Goal: Information Seeking & Learning: Check status

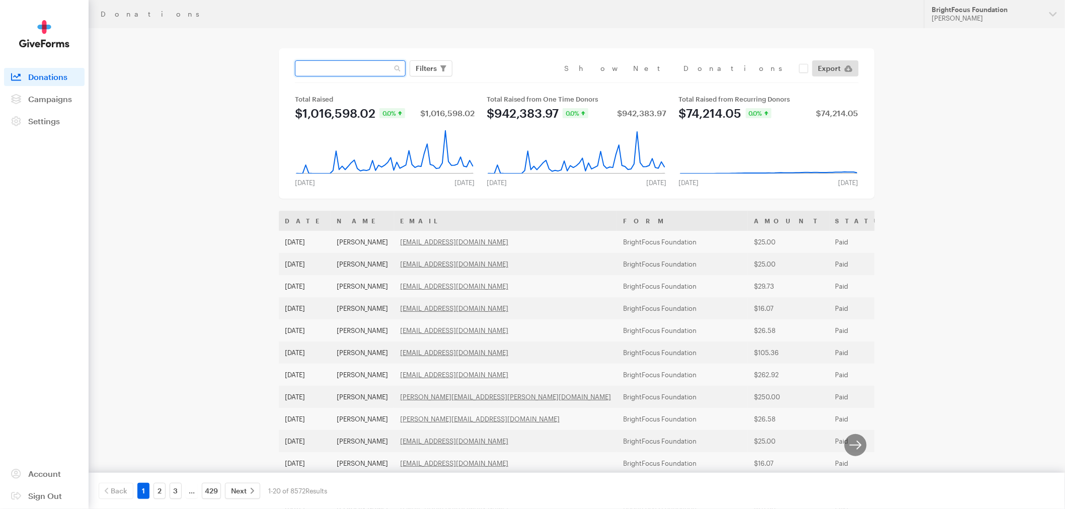
click at [361, 71] on input "text" at bounding box center [350, 68] width 111 height 16
paste input "[EMAIL_ADDRESS][DOMAIN_NAME]"
type input "[EMAIL_ADDRESS][DOMAIN_NAME]"
click at [502, 82] on button "Apply" at bounding box center [518, 90] width 32 height 16
